Goal: Information Seeking & Learning: Learn about a topic

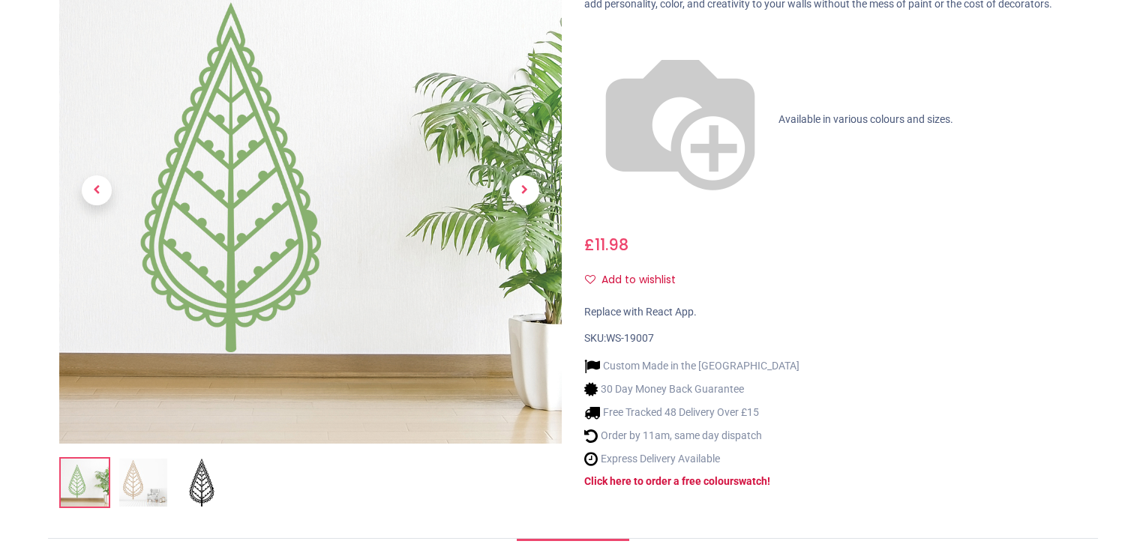
scroll to position [333, 0]
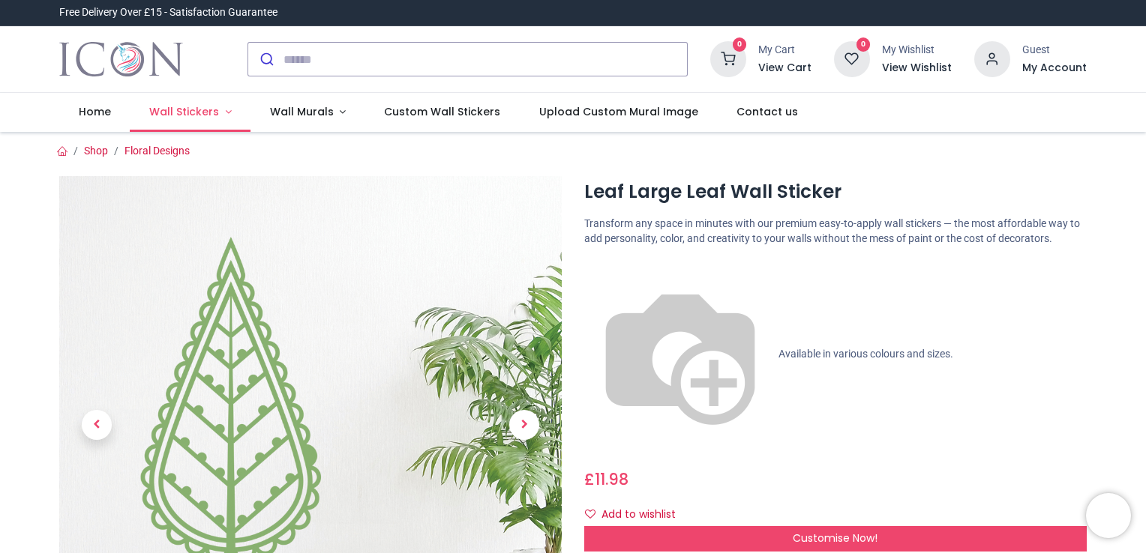
click at [205, 109] on span "Wall Stickers" at bounding box center [184, 111] width 70 height 15
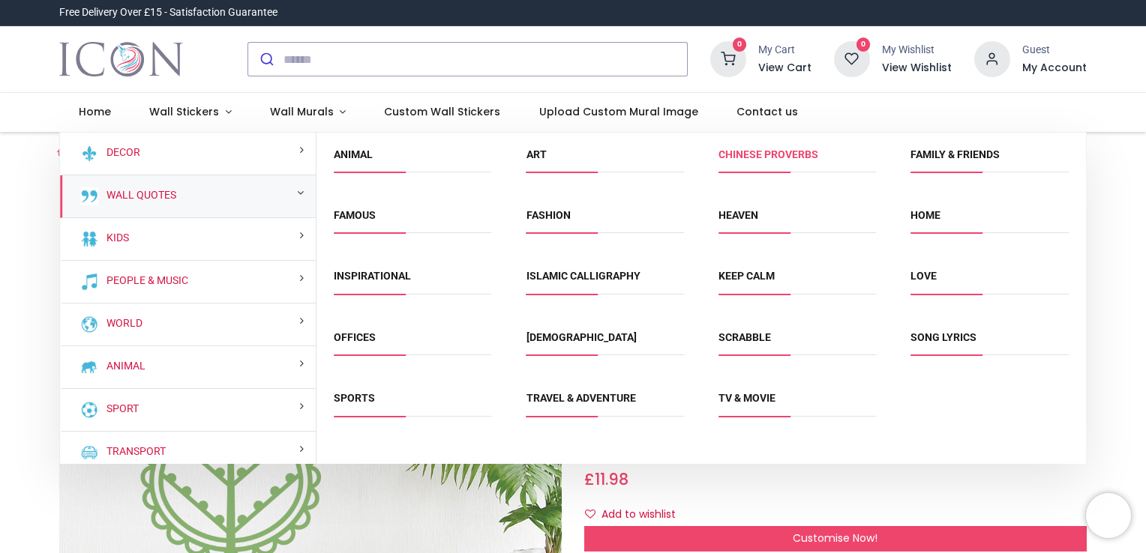
click at [789, 148] on link "Chinese Proverbs" at bounding box center [768, 154] width 100 height 12
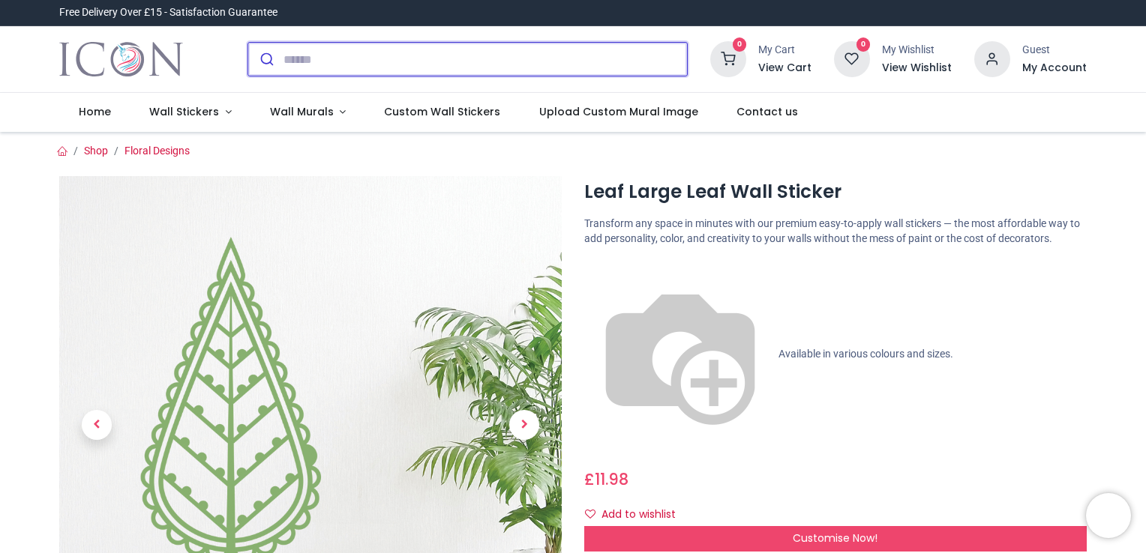
click at [336, 55] on input "search" at bounding box center [484, 59] width 403 height 33
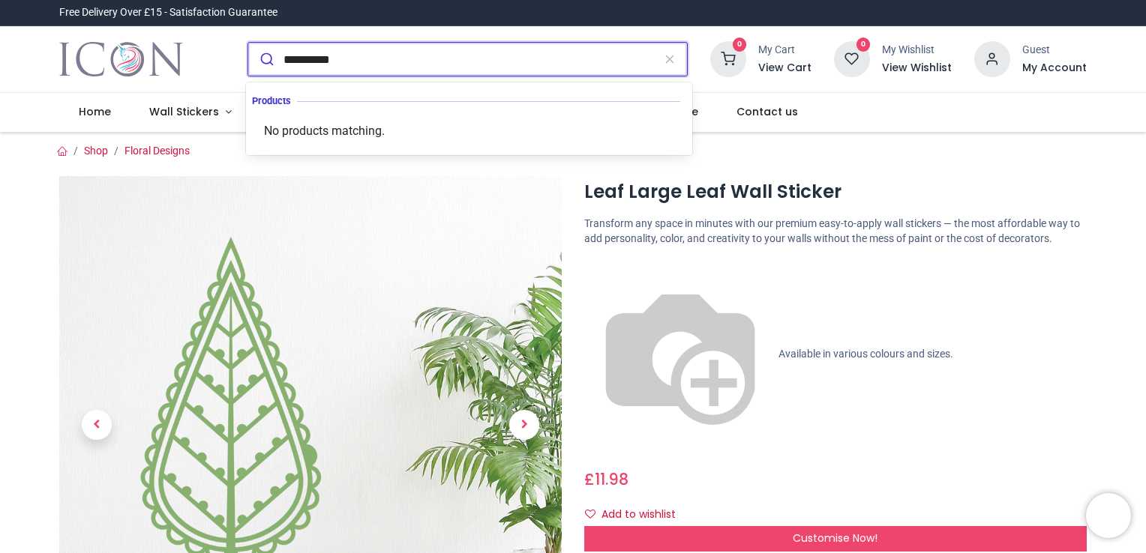
type input "**********"
click at [248, 43] on button "submit" at bounding box center [265, 59] width 35 height 33
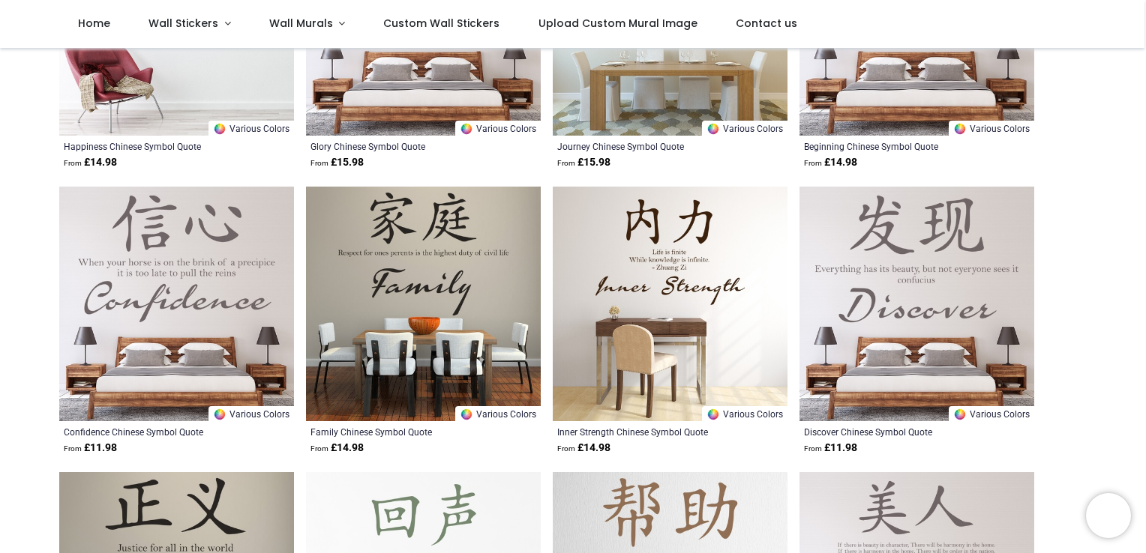
scroll to position [431, 0]
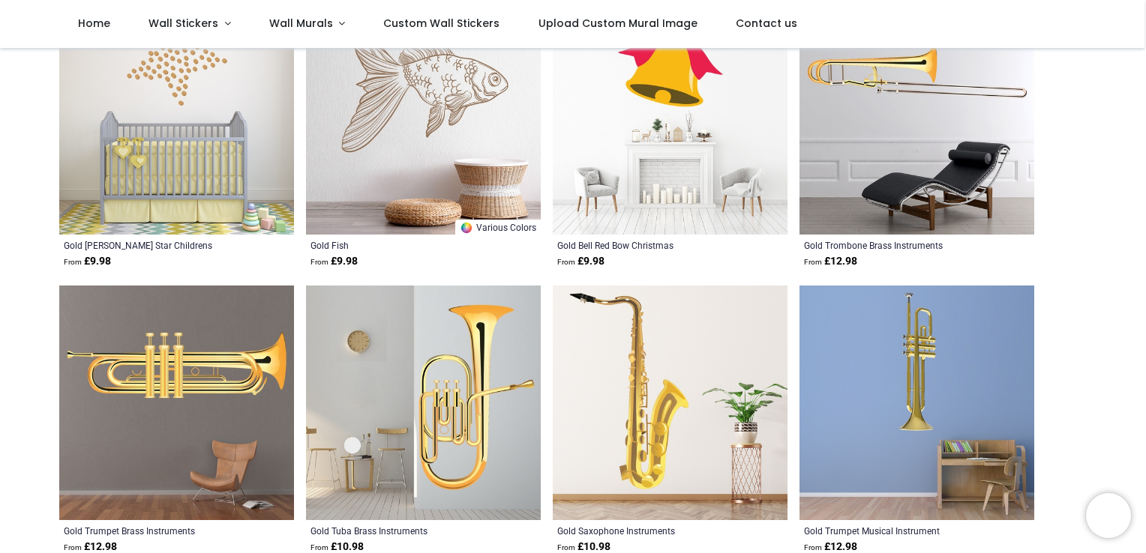
scroll to position [515, 0]
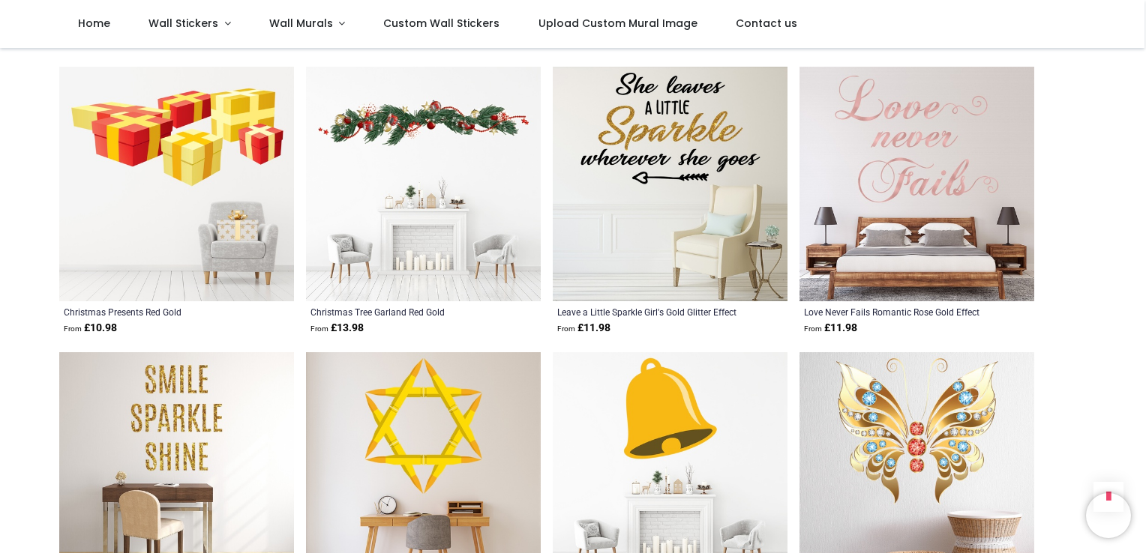
scroll to position [543, 0]
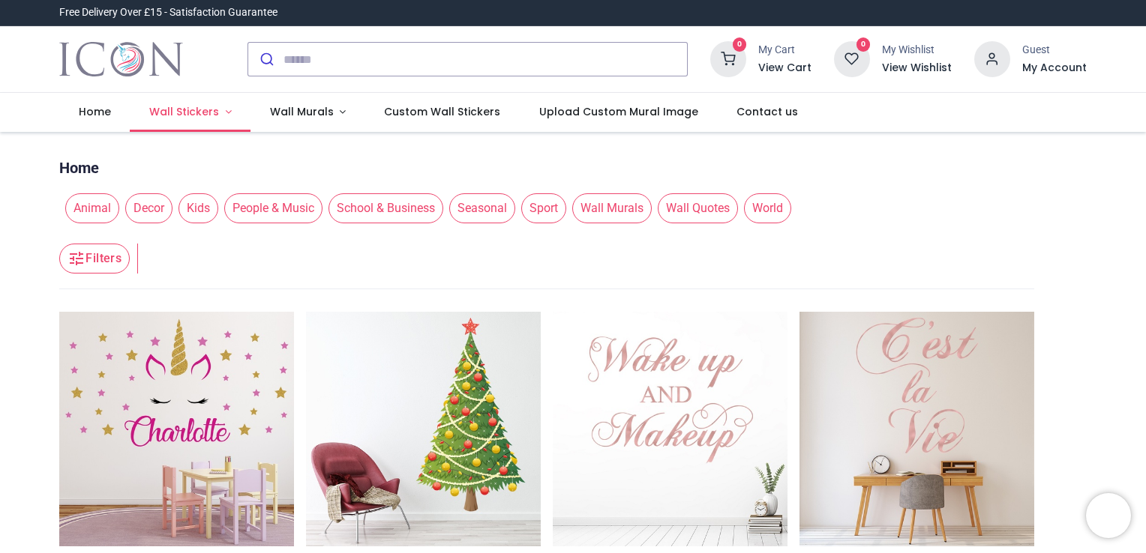
click at [201, 104] on span "Wall Stickers" at bounding box center [184, 111] width 70 height 15
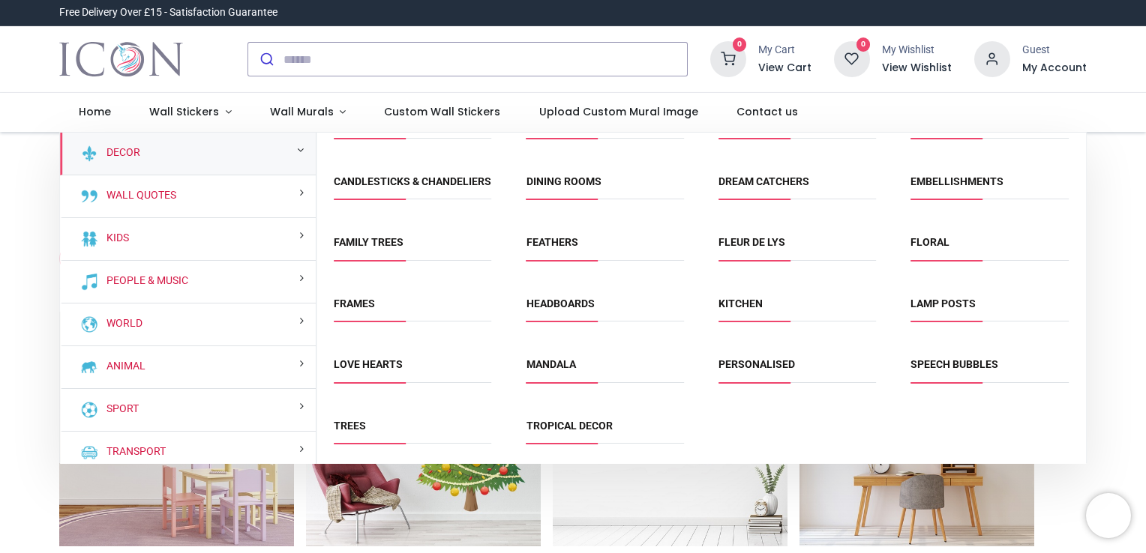
scroll to position [48, 0]
click at [587, 428] on link "Tropical Decor" at bounding box center [569, 426] width 86 height 12
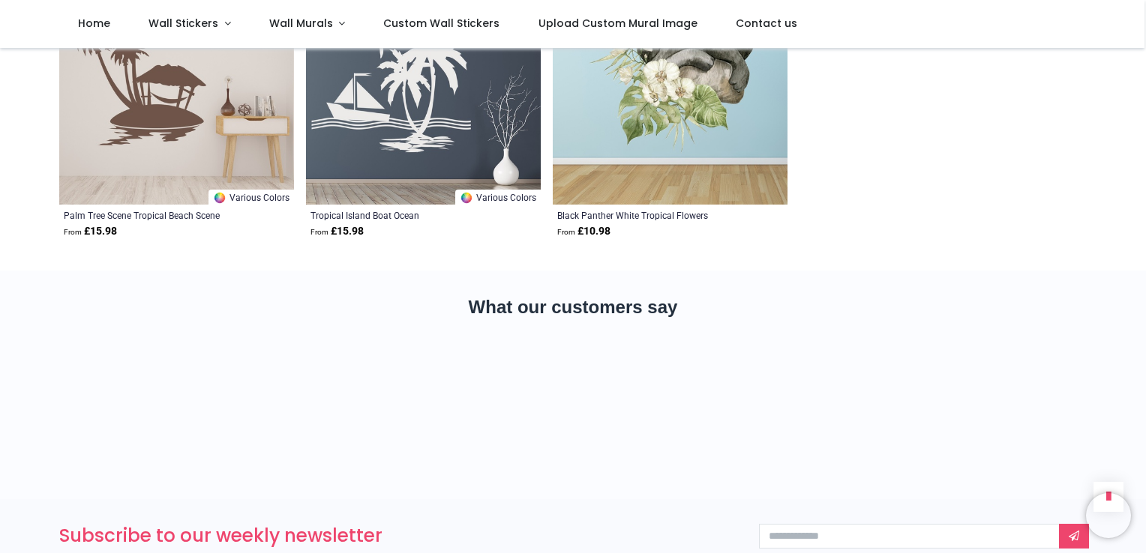
scroll to position [5550, 0]
